Goal: Ask a question

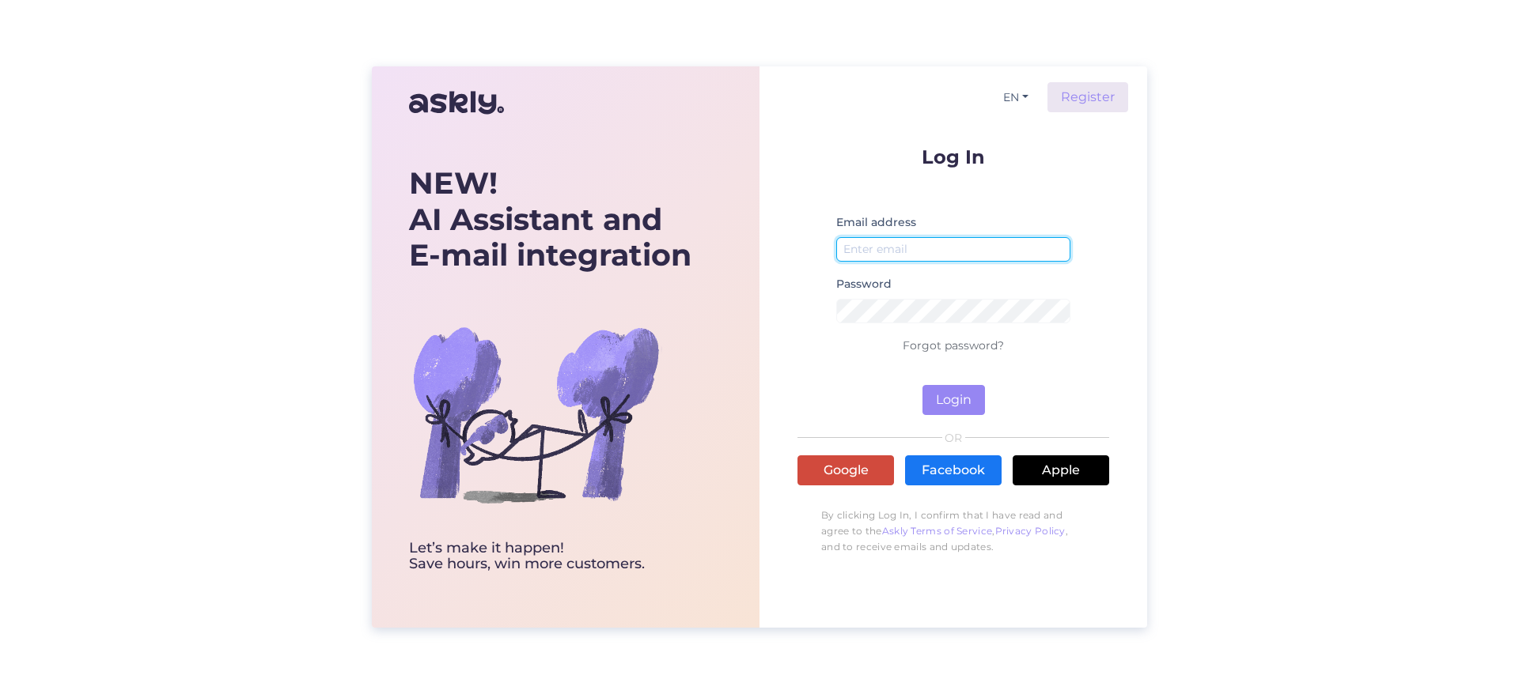
type input "info@carzone.ee"
click at [833, 477] on link "Google" at bounding box center [845, 471] width 96 height 30
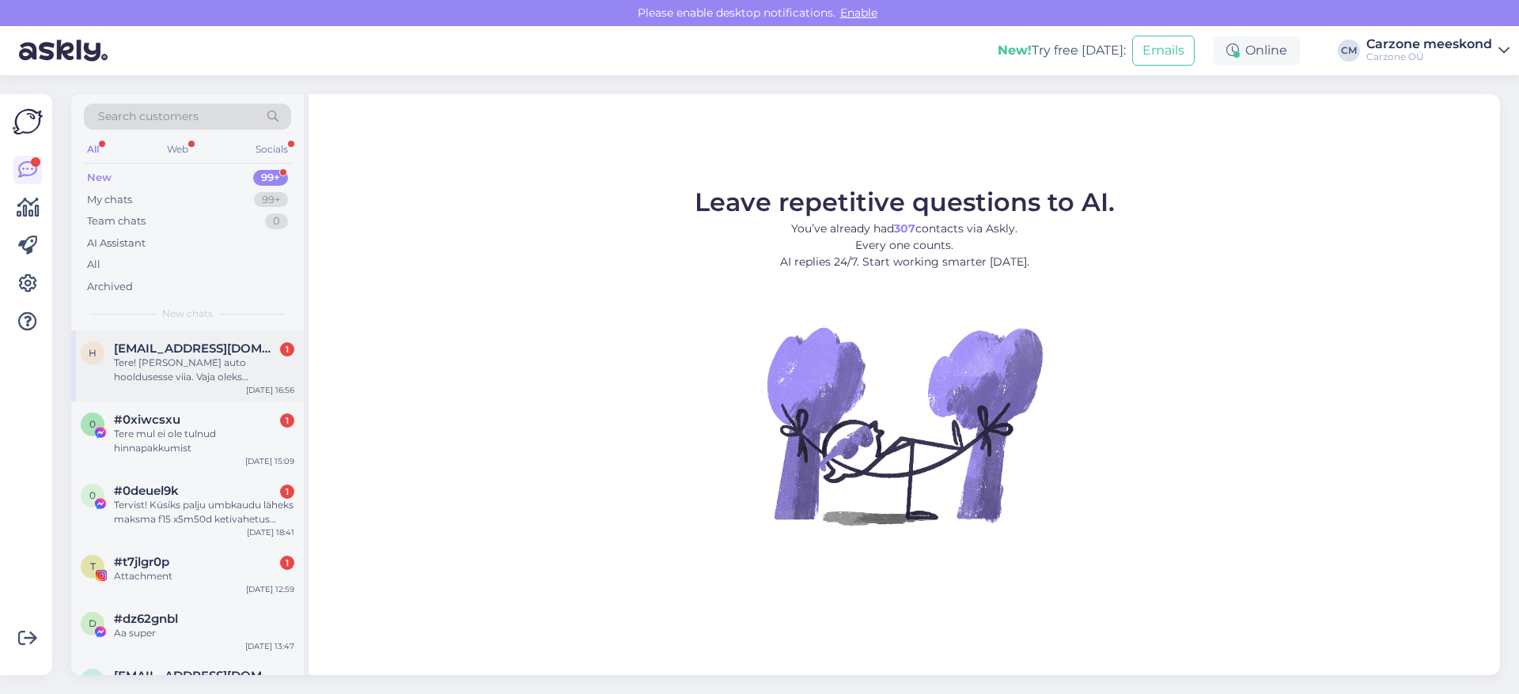
click at [185, 365] on div "Tere! [PERSON_NAME] auto hooldusesse viia. Vaja oleks õlivahetust ja üleüldist …" at bounding box center [204, 370] width 180 height 28
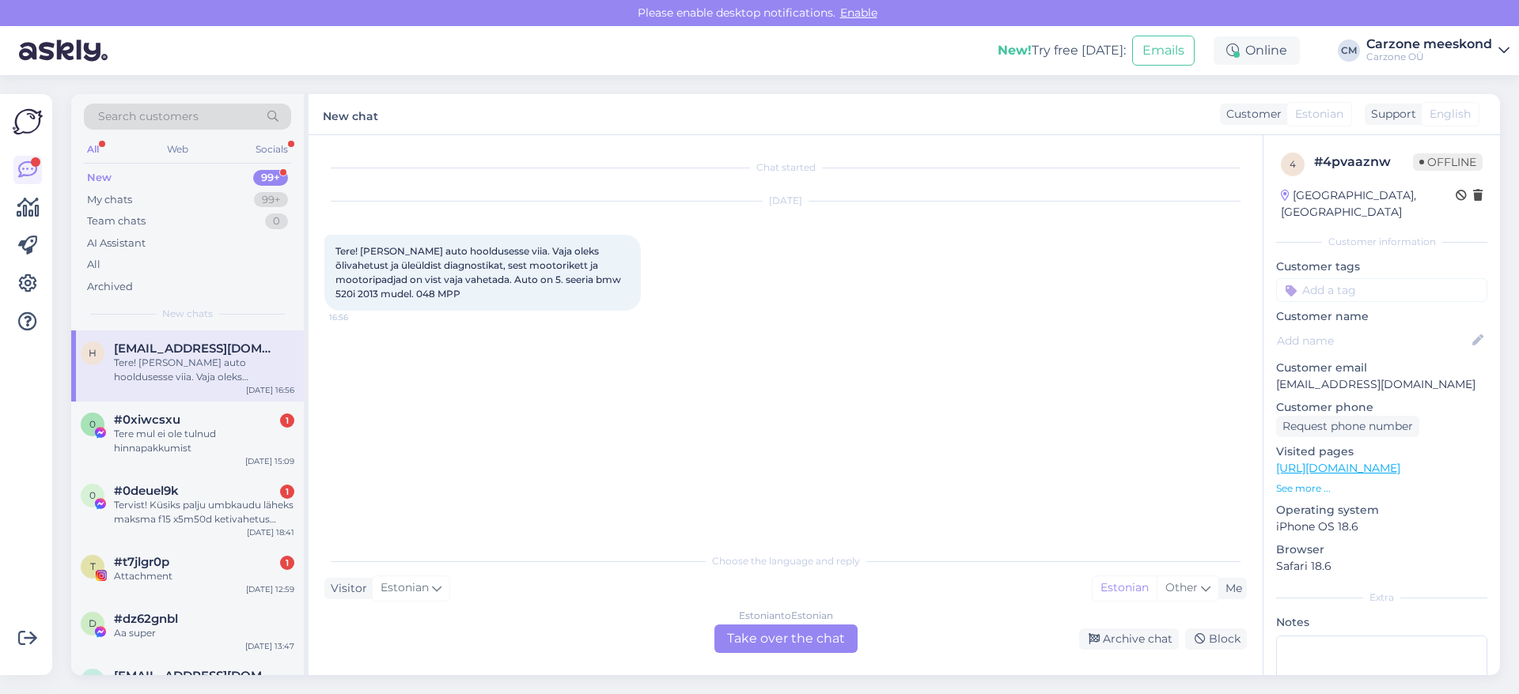
click at [756, 634] on div "Estonian to Estonian Take over the chat" at bounding box center [785, 639] width 143 height 28
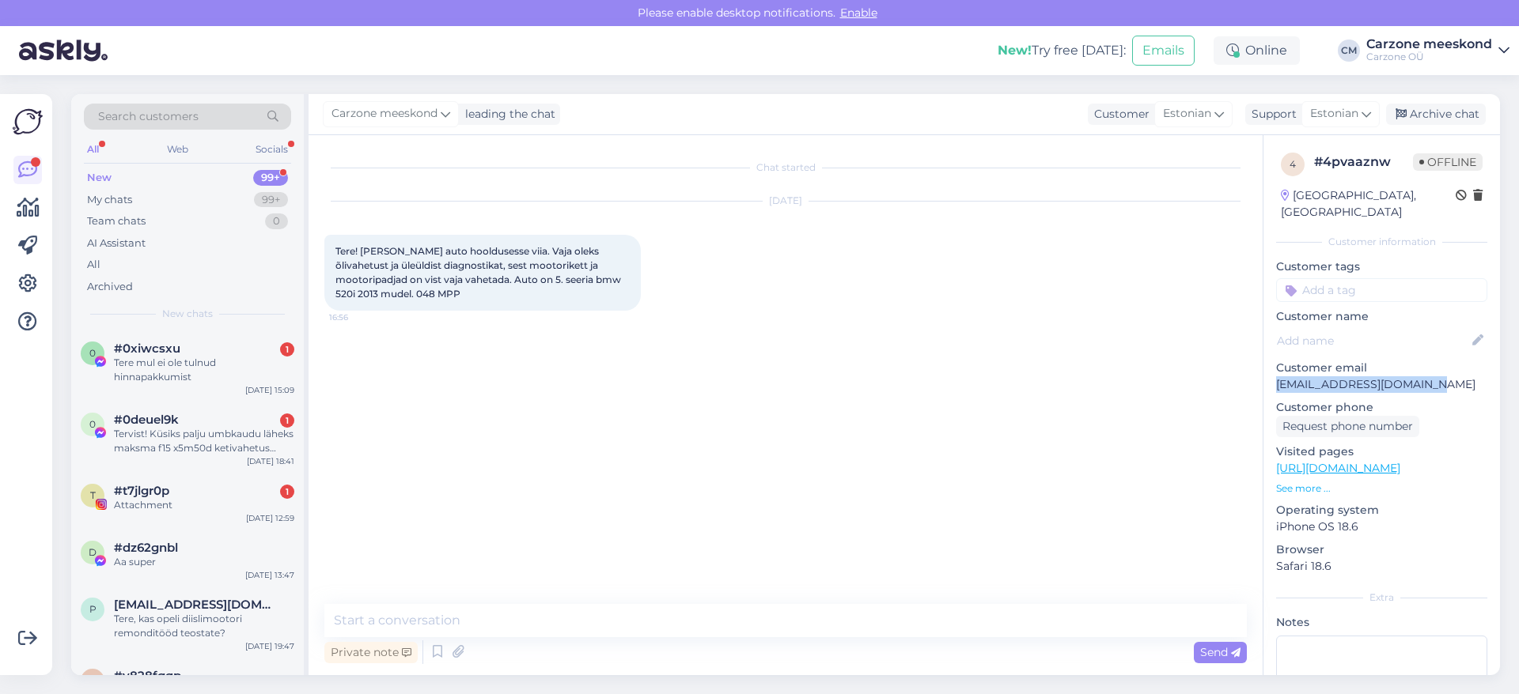
drag, startPoint x: 1277, startPoint y: 365, endPoint x: 1435, endPoint y: 369, distance: 158.2
click at [1435, 377] on p "[EMAIL_ADDRESS][DOMAIN_NAME]" at bounding box center [1381, 385] width 211 height 17
copy p "[EMAIL_ADDRESS][DOMAIN_NAME]"
click at [1008, 611] on textarea at bounding box center [785, 620] width 922 height 33
click at [217, 375] on div "Tere mul ei ole tulnud hinnapakkumist" at bounding box center [204, 370] width 180 height 28
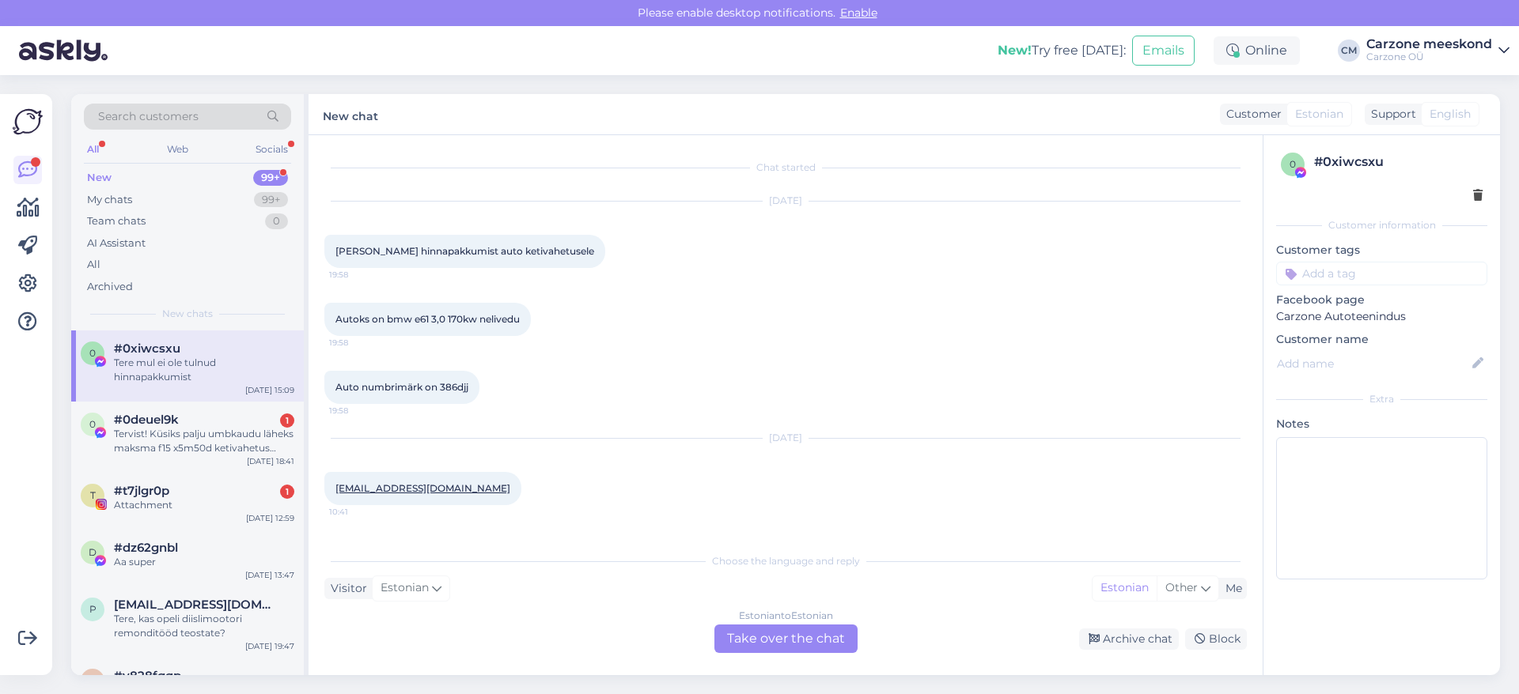
scroll to position [93, 0]
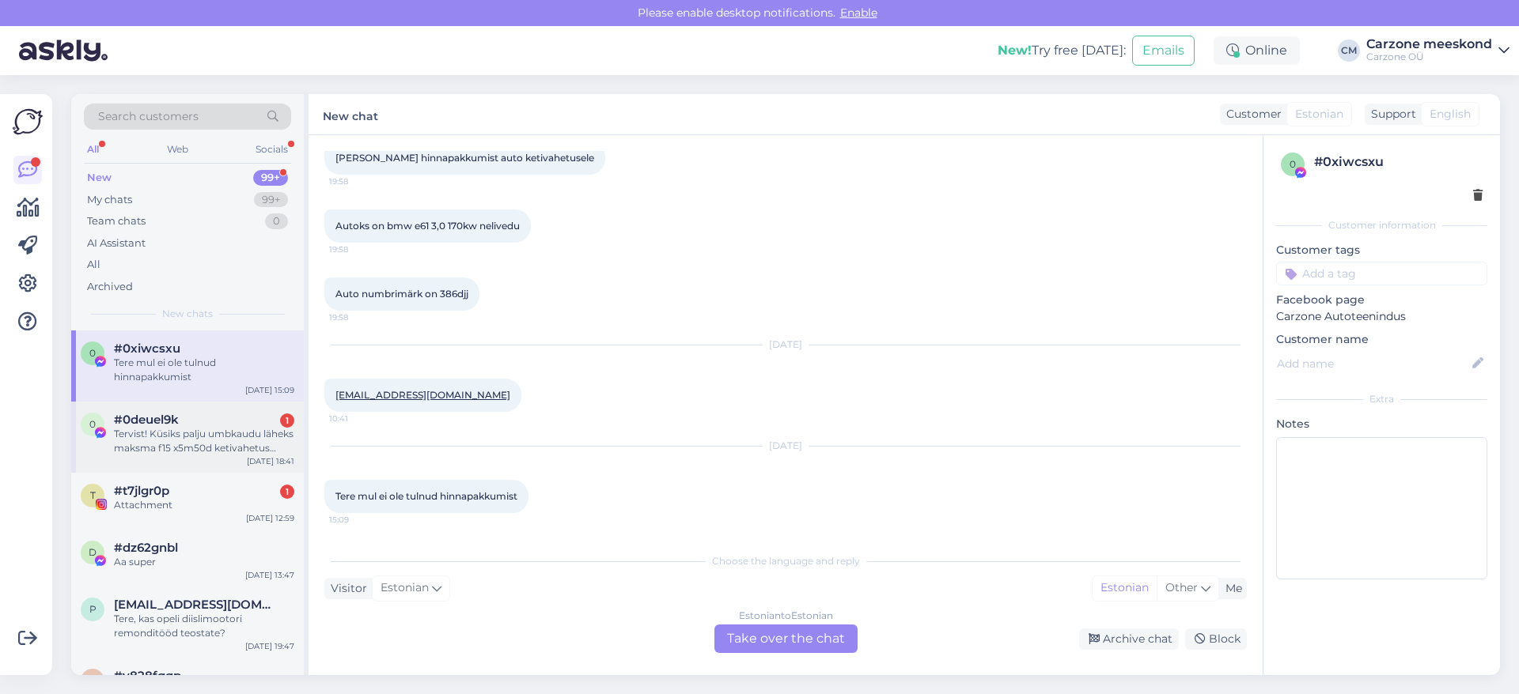
click at [186, 443] on div "Tervist! Küsiks palju umbkaudu läheks maksma f15 x5m50d ketivahetus läbisõit ti…" at bounding box center [204, 441] width 180 height 28
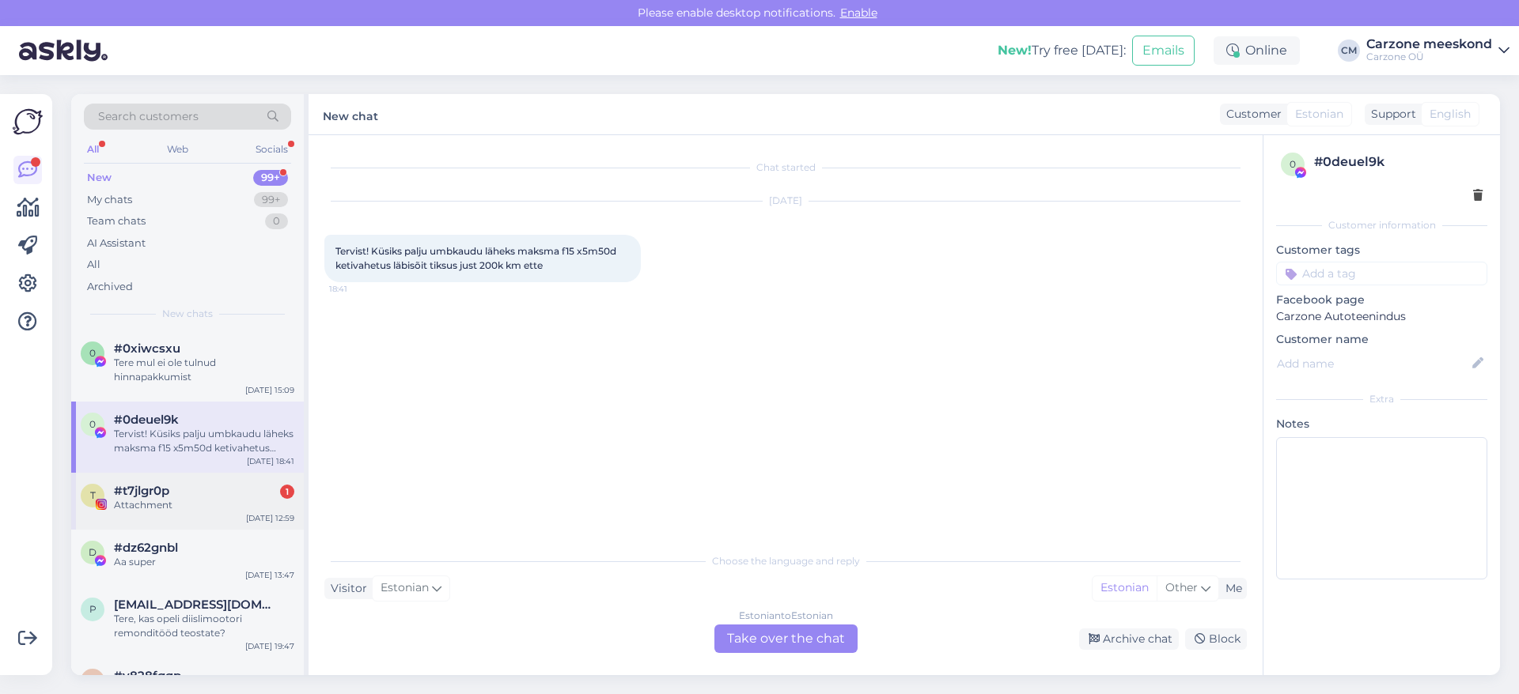
click at [184, 500] on div "Attachment" at bounding box center [204, 505] width 180 height 14
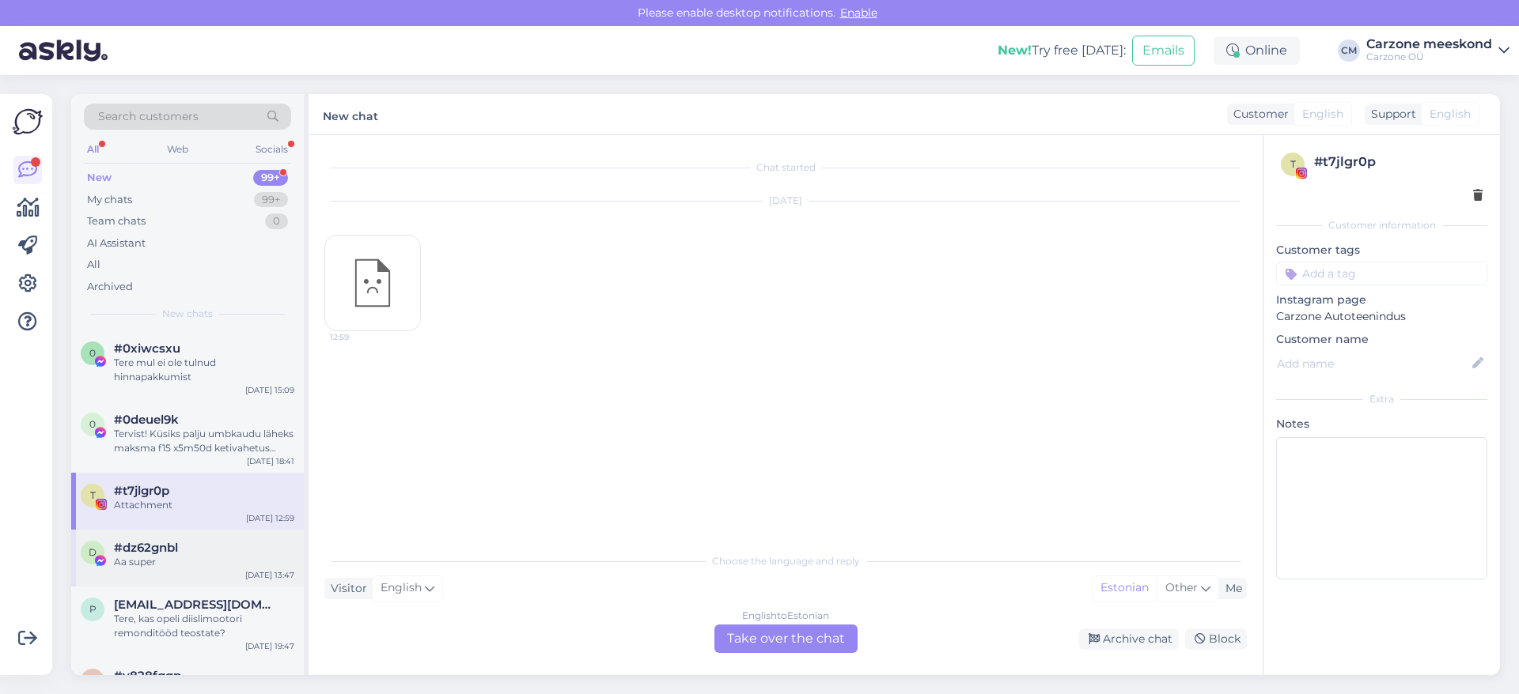
click at [199, 564] on div "Aa super" at bounding box center [204, 562] width 180 height 14
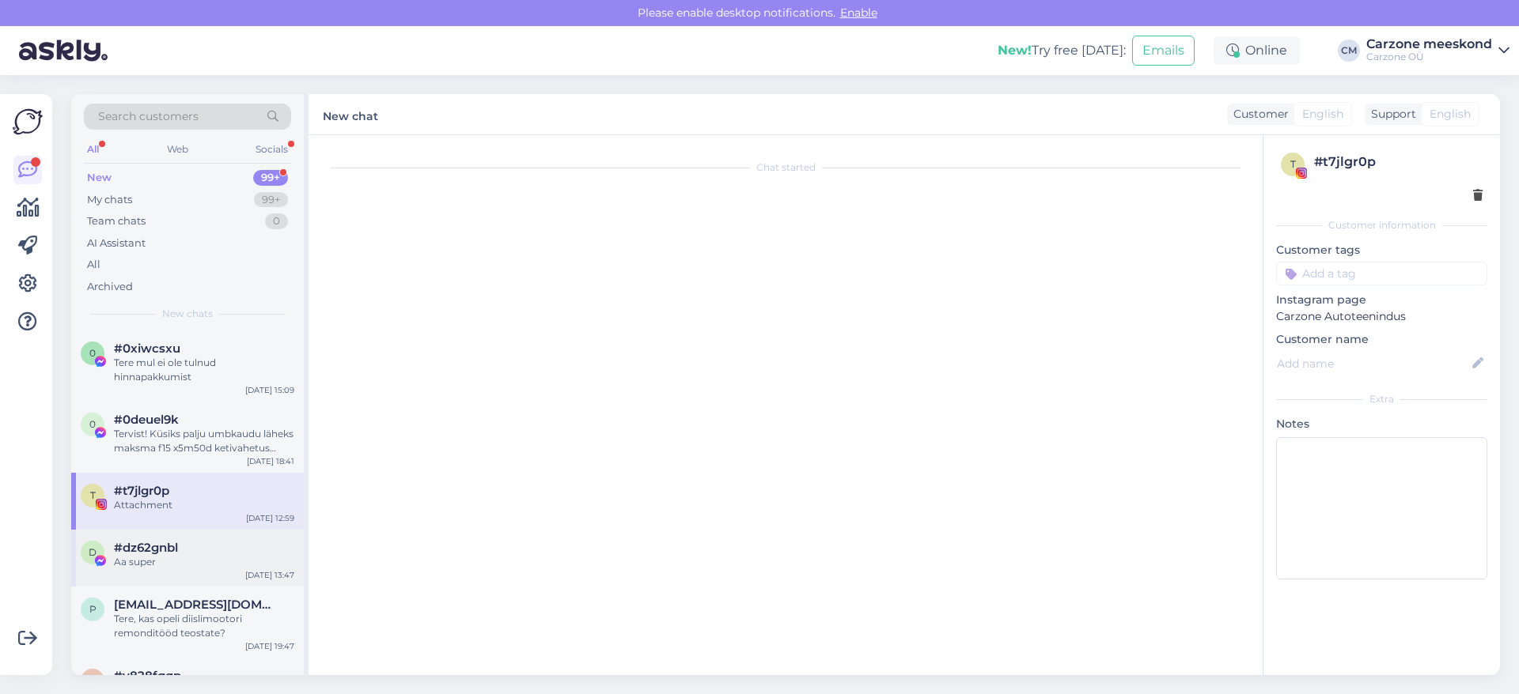
scroll to position [416, 0]
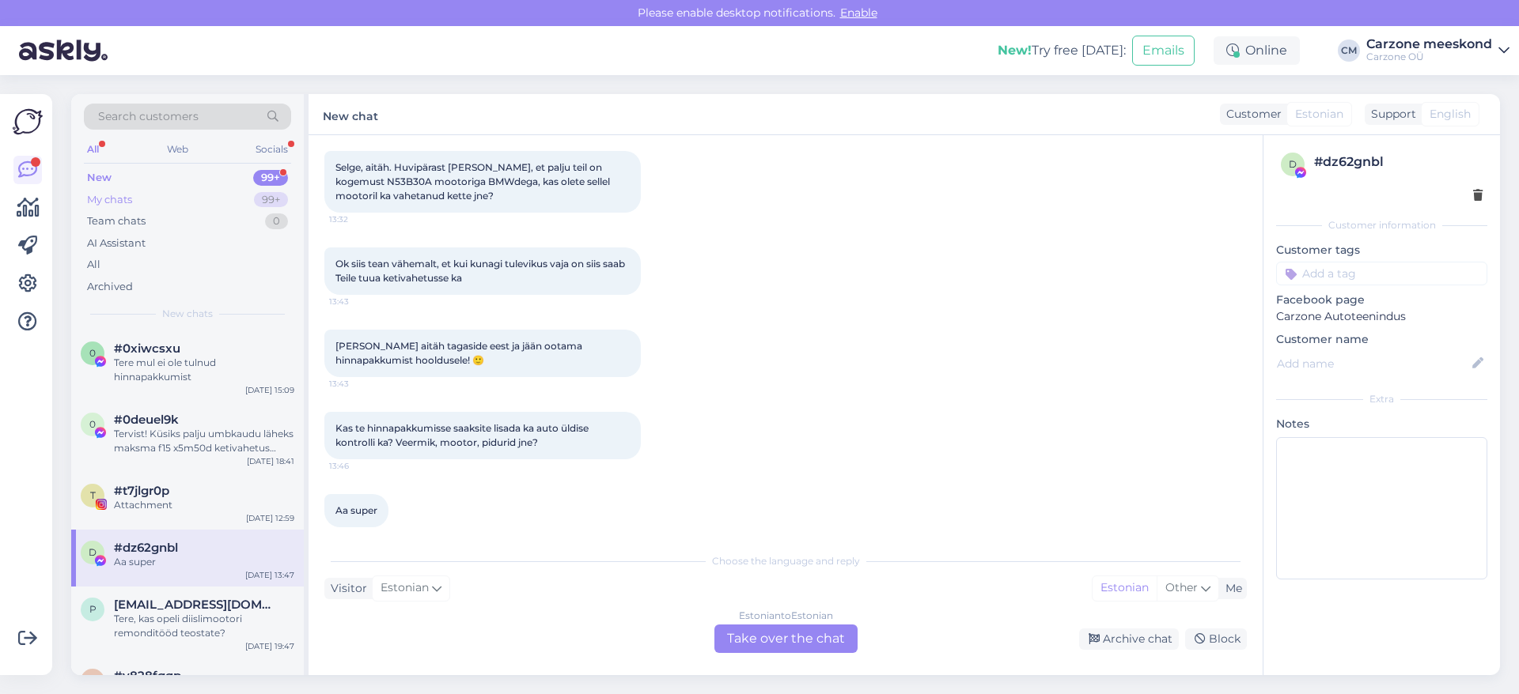
click at [102, 203] on div "My chats" at bounding box center [109, 200] width 45 height 16
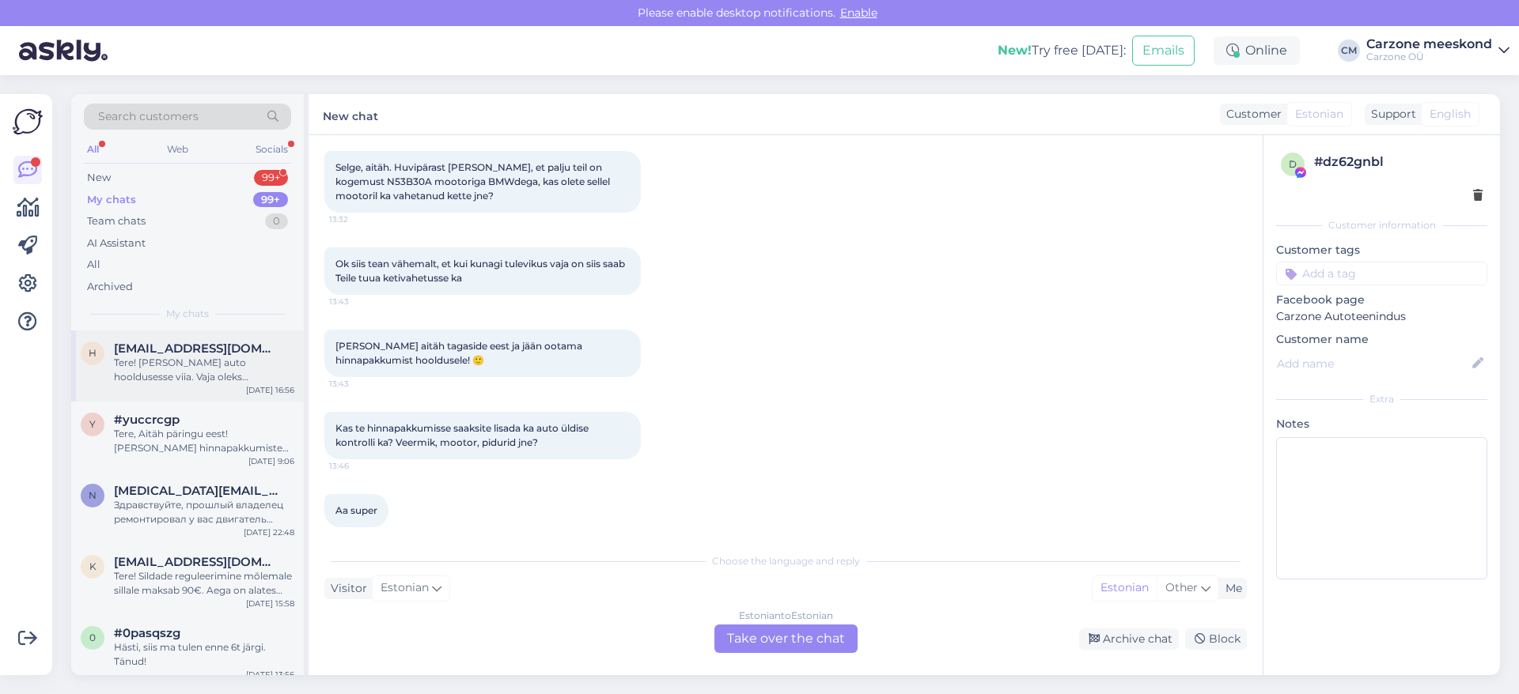
click at [203, 365] on div "Tere! [PERSON_NAME] auto hooldusesse viia. Vaja oleks õlivahetust ja üleüldist …" at bounding box center [204, 370] width 180 height 28
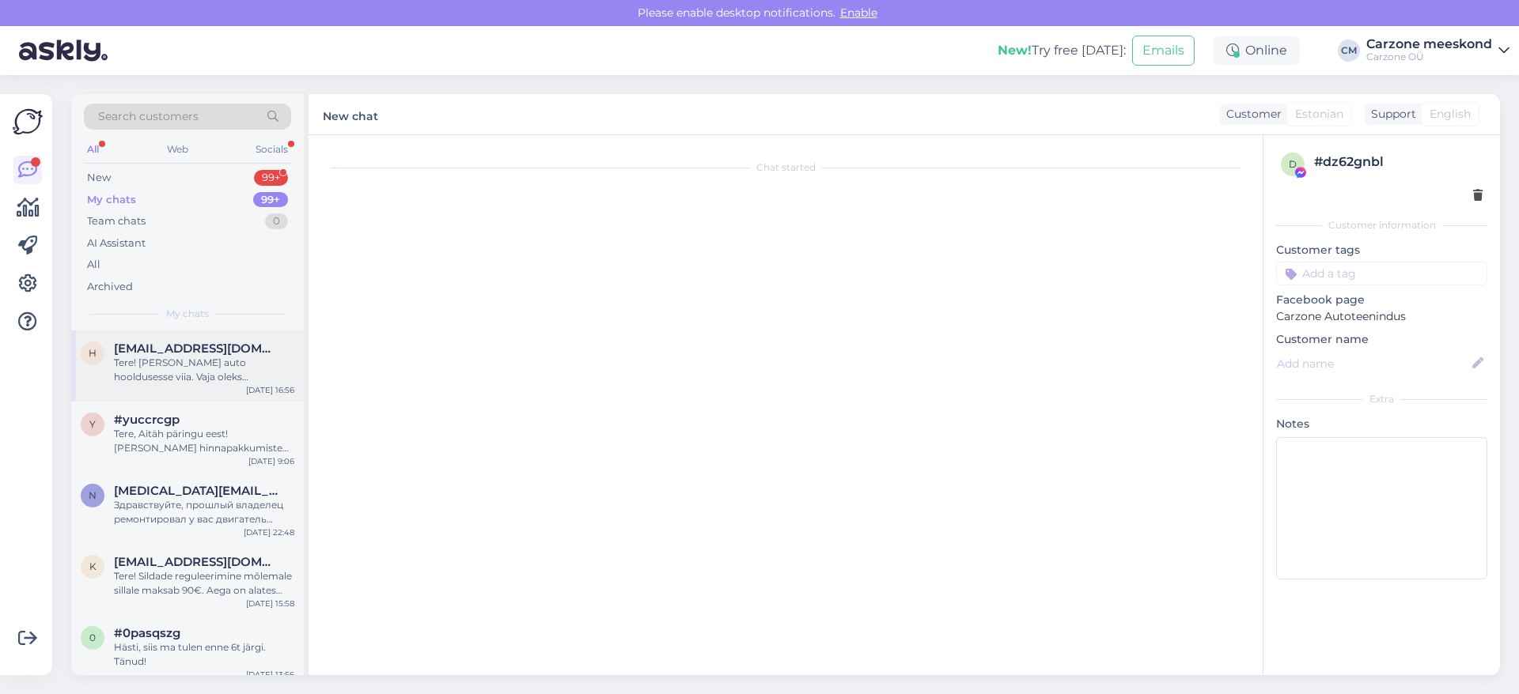
scroll to position [0, 0]
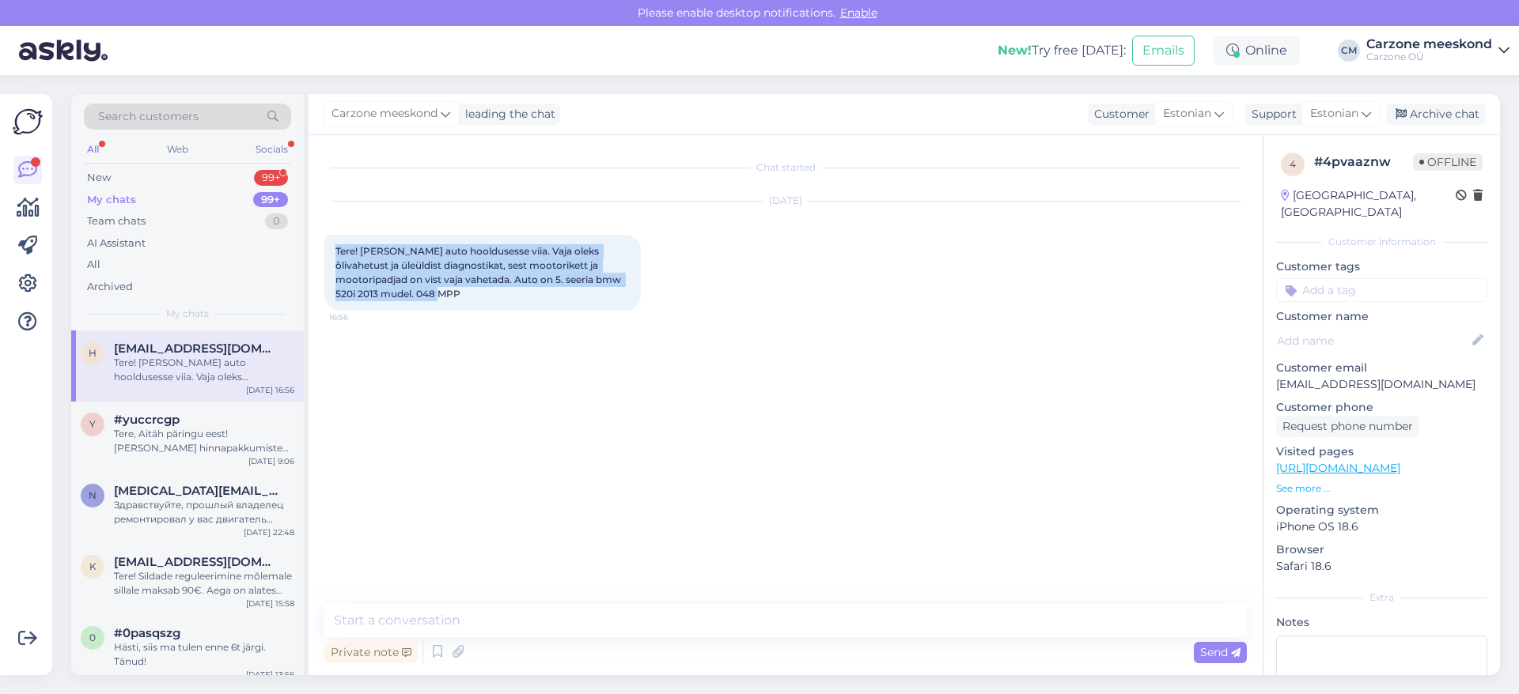
drag, startPoint x: 335, startPoint y: 250, endPoint x: 401, endPoint y: 292, distance: 78.6
click at [401, 292] on div "Tere! [PERSON_NAME] auto hooldusesse viia. Vaja oleks õlivahetust ja üleüldist …" at bounding box center [482, 273] width 316 height 76
click at [414, 274] on span "Tere! [PERSON_NAME] auto hooldusesse viia. Vaja oleks õlivahetust ja üleüldist …" at bounding box center [479, 272] width 288 height 55
drag, startPoint x: 334, startPoint y: 248, endPoint x: 404, endPoint y: 297, distance: 86.2
click at [404, 297] on div "Tere! [PERSON_NAME] auto hooldusesse viia. Vaja oleks õlivahetust ja üleüldist …" at bounding box center [482, 273] width 316 height 76
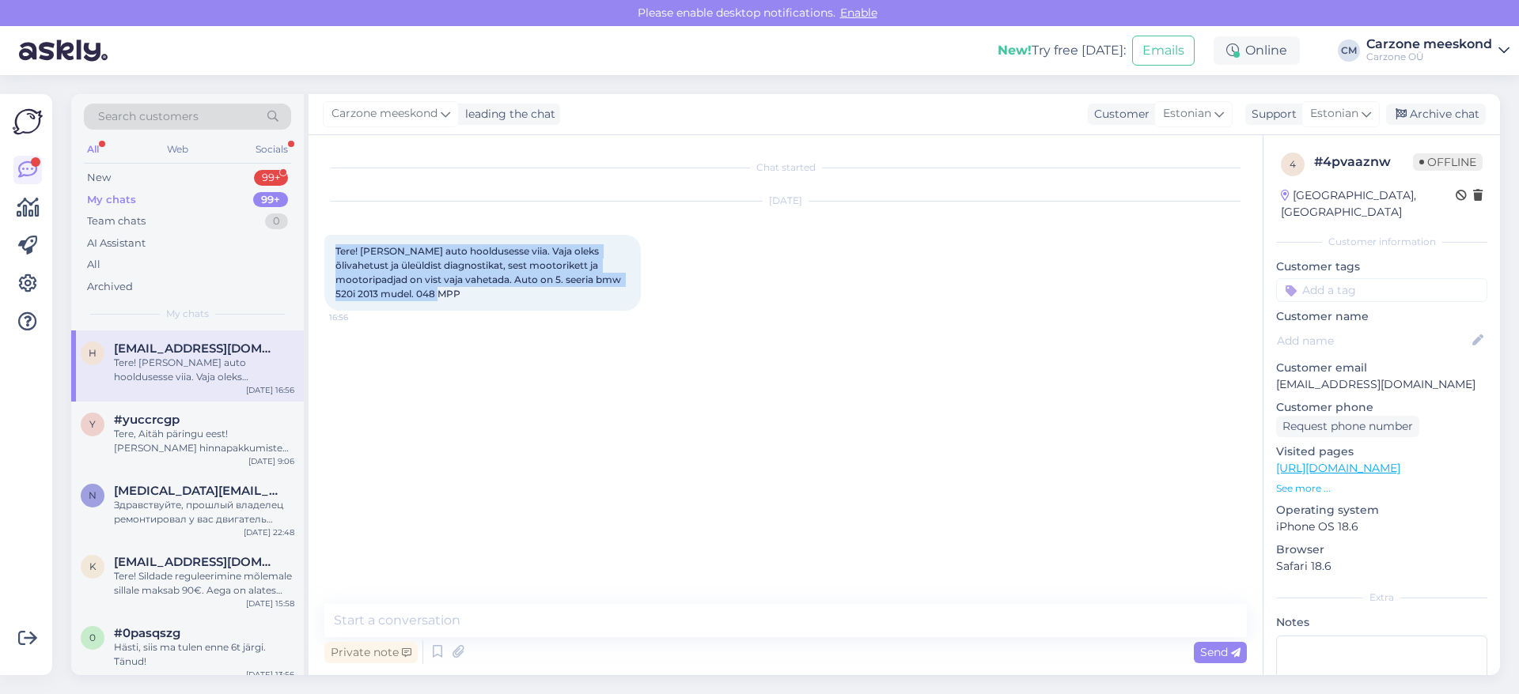
copy span "Tere! [PERSON_NAME] auto hooldusesse viia. Vaja oleks õlivahetust ja üleüldist …"
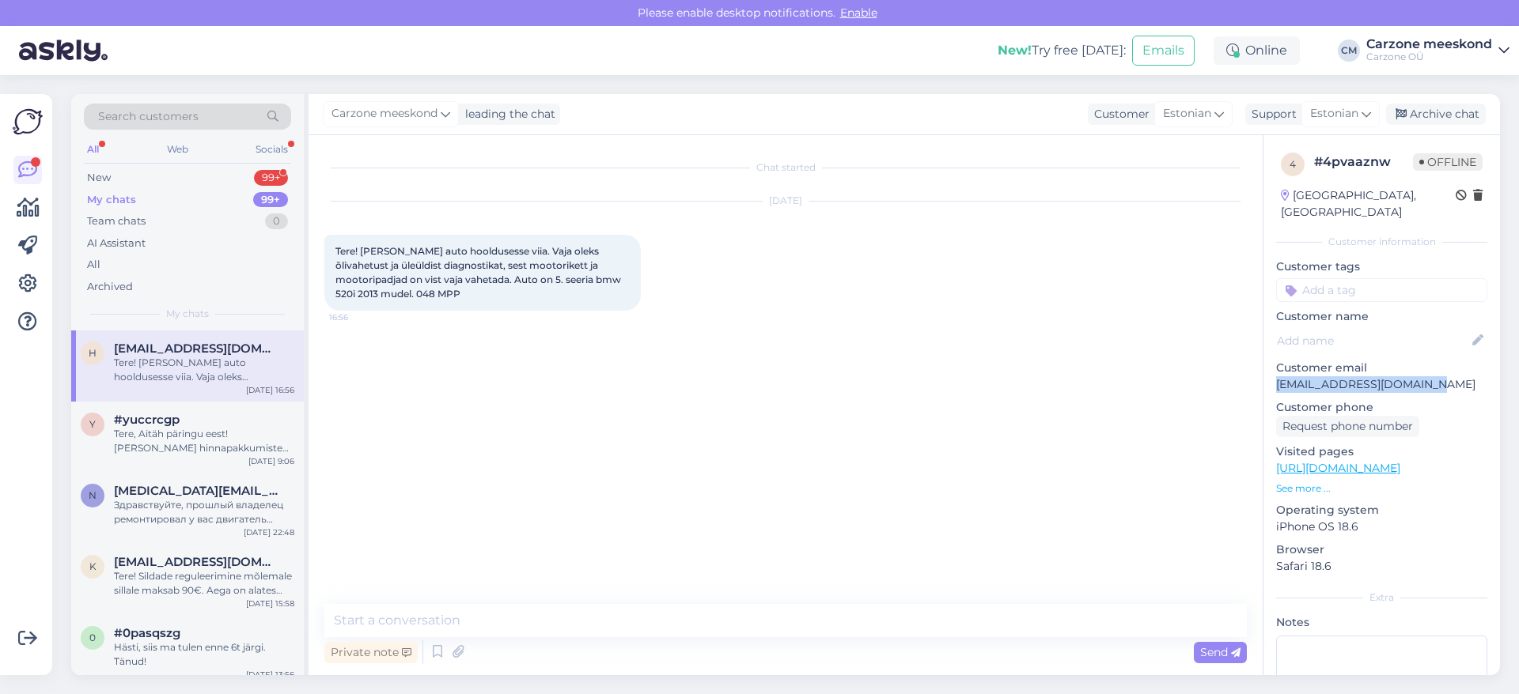
drag, startPoint x: 1276, startPoint y: 365, endPoint x: 1432, endPoint y: 366, distance: 156.6
click at [1432, 377] on p "[EMAIL_ADDRESS][DOMAIN_NAME]" at bounding box center [1381, 385] width 211 height 17
copy p "[EMAIL_ADDRESS][DOMAIN_NAME]"
